Goal: Find specific page/section: Find specific page/section

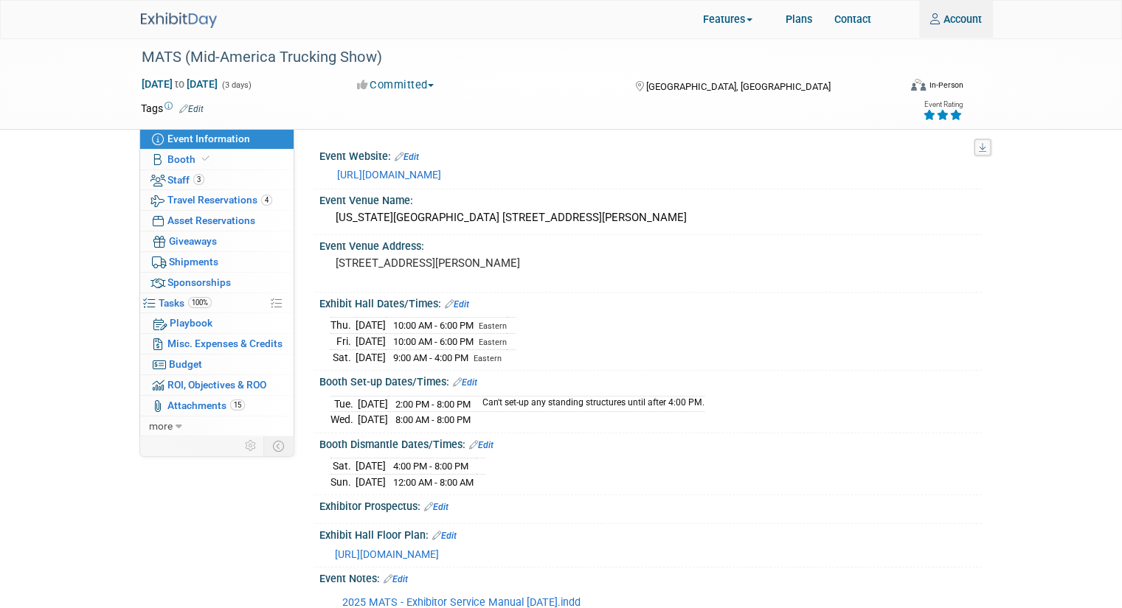
type input "[EMAIL_ADDRESS][DOMAIN_NAME]"
click at [187, 15] on img at bounding box center [179, 20] width 76 height 15
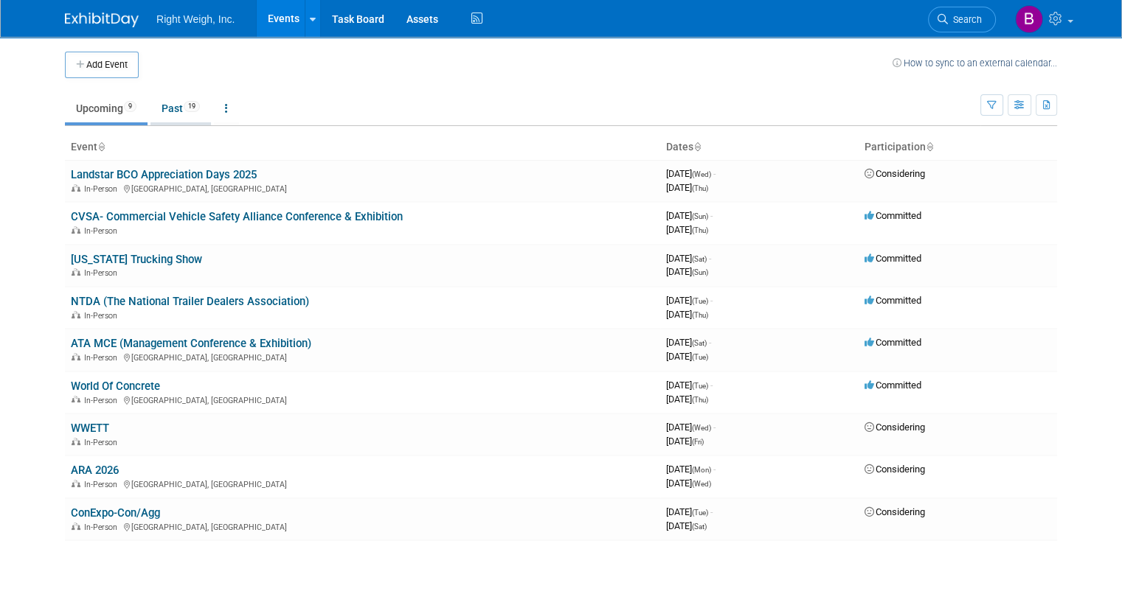
click at [173, 110] on link "Past 19" at bounding box center [180, 108] width 60 height 28
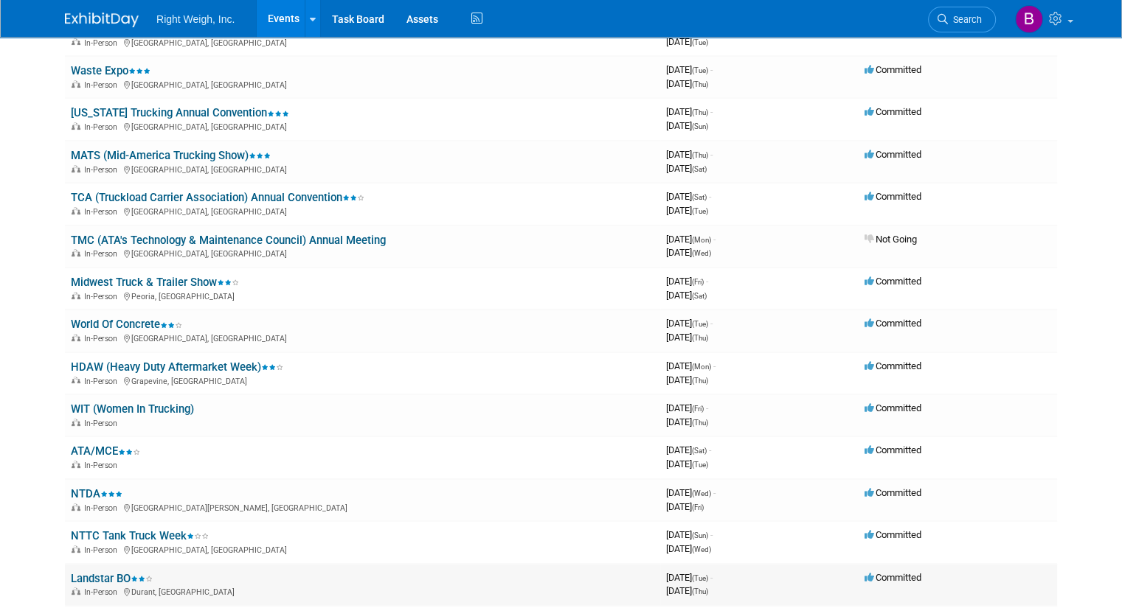
scroll to position [357, 0]
